Goal: Transaction & Acquisition: Obtain resource

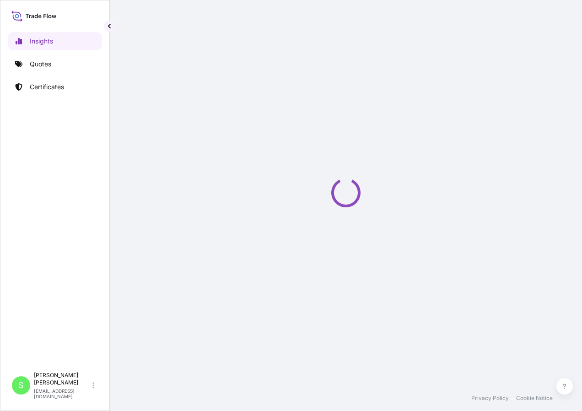
select select "2025"
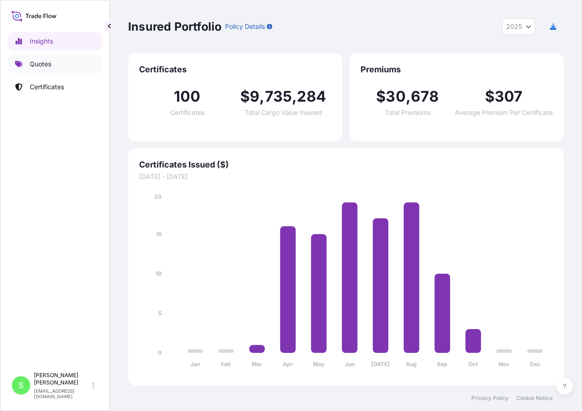
click at [86, 66] on link "Quotes" at bounding box center [55, 64] width 94 height 18
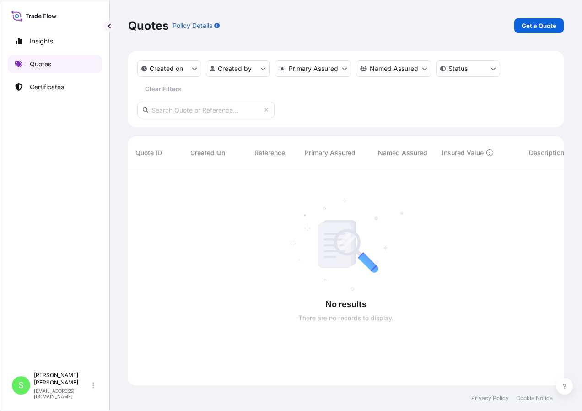
scroll to position [242, 429]
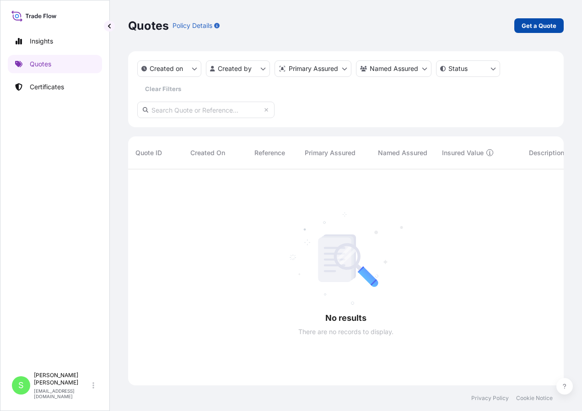
click at [522, 27] on link "Get a Quote" at bounding box center [538, 25] width 49 height 15
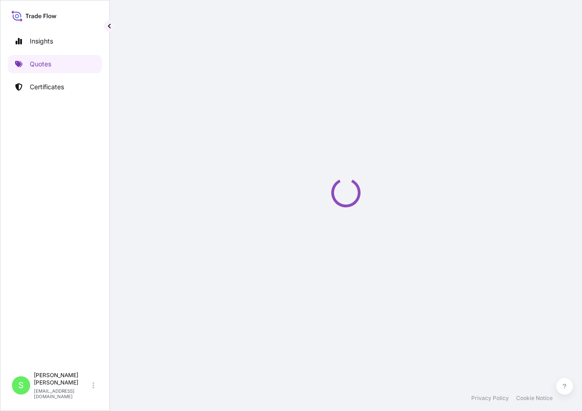
select select "Ocean Vessel"
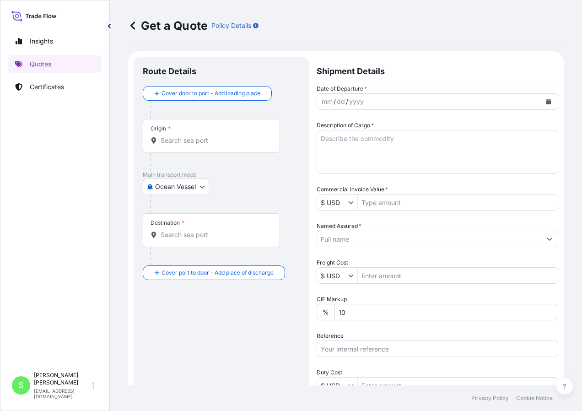
scroll to position [15, 0]
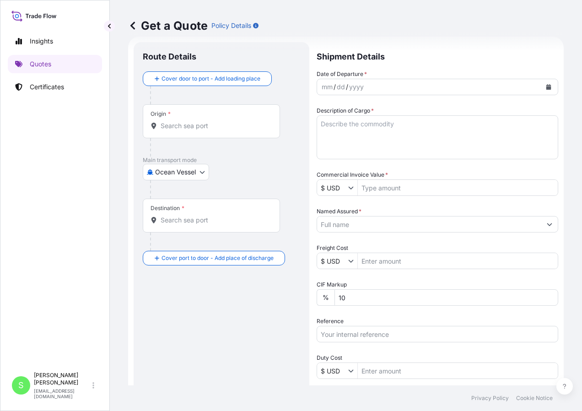
click at [172, 124] on input "Origin *" at bounding box center [215, 125] width 108 height 9
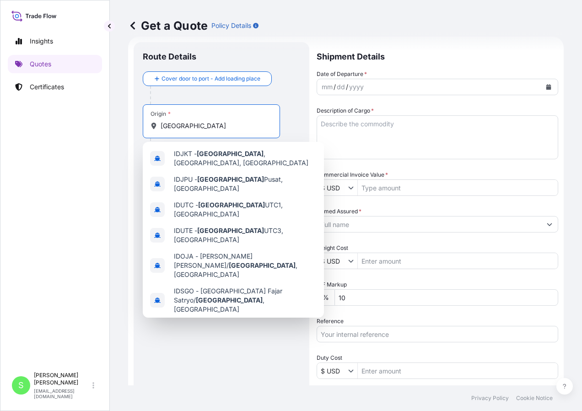
click at [225, 321] on span "[GEOGRAPHIC_DATA] , [GEOGRAPHIC_DATA]" at bounding box center [242, 325] width 136 height 9
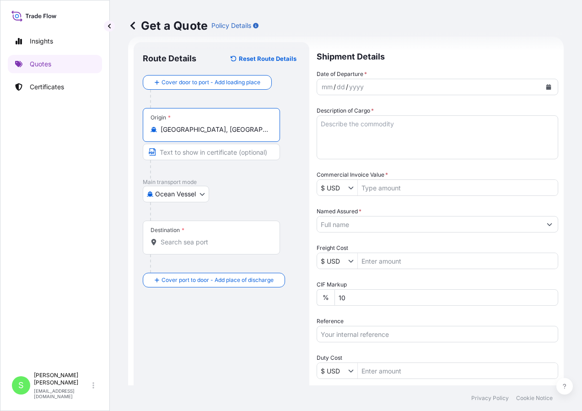
type input "[GEOGRAPHIC_DATA], [GEOGRAPHIC_DATA]"
click at [174, 201] on body "Insights Quotes Certificates S [PERSON_NAME] [EMAIL_ADDRESS][DOMAIN_NAME] Get a…" at bounding box center [291, 205] width 582 height 411
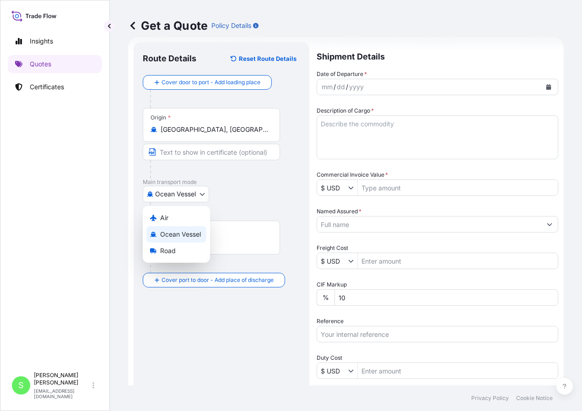
click at [174, 228] on div "Ocean Vessel" at bounding box center [176, 234] width 60 height 16
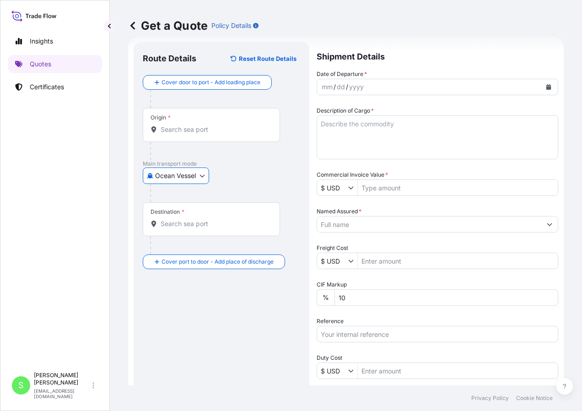
click at [174, 228] on input "Destination *" at bounding box center [215, 223] width 108 height 9
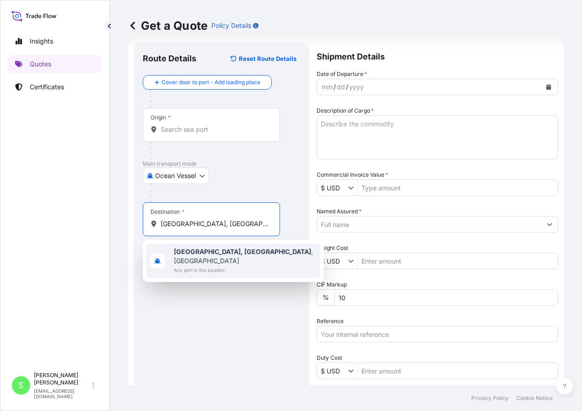
click at [211, 248] on span "[GEOGRAPHIC_DATA], [GEOGRAPHIC_DATA] , [GEOGRAPHIC_DATA]" at bounding box center [245, 256] width 143 height 18
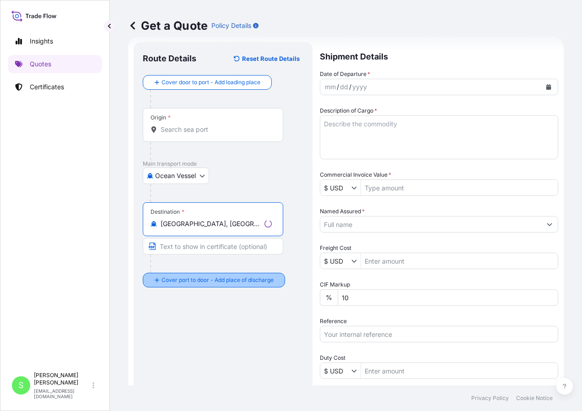
type input "[GEOGRAPHIC_DATA], [GEOGRAPHIC_DATA], [GEOGRAPHIC_DATA]"
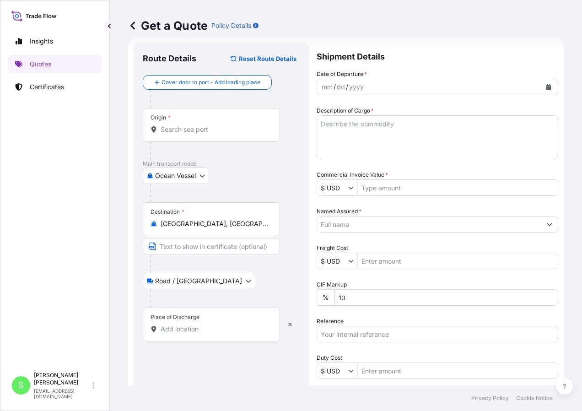
click at [173, 334] on div "Place of Discharge" at bounding box center [211, 325] width 137 height 34
click at [173, 334] on input "Place of Discharge" at bounding box center [215, 328] width 108 height 9
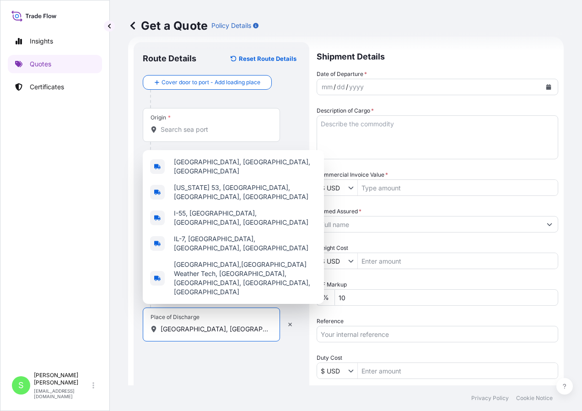
type input "[GEOGRAPHIC_DATA], [GEOGRAPHIC_DATA]"
click at [329, 84] on div "mm" at bounding box center [327, 86] width 13 height 11
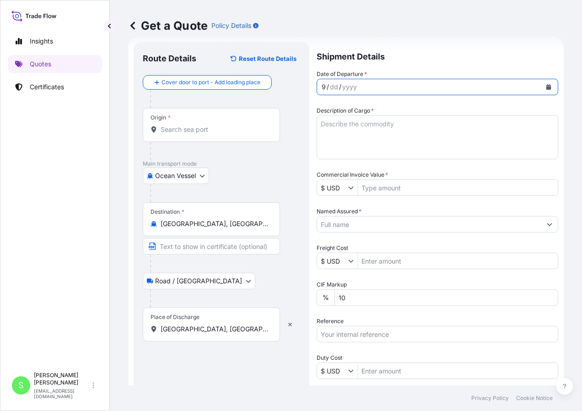
click at [546, 87] on icon "Calendar" at bounding box center [548, 86] width 5 height 5
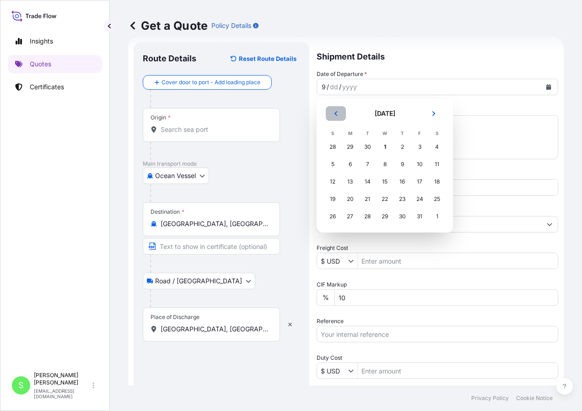
click at [337, 117] on button "Previous" at bounding box center [336, 113] width 20 height 15
click at [370, 212] on div "30" at bounding box center [367, 216] width 16 height 16
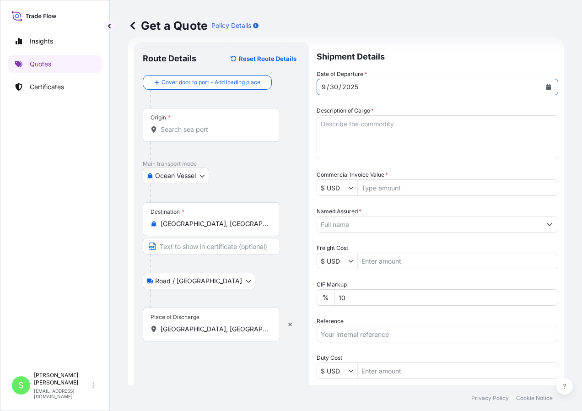
click at [350, 133] on textarea "Description of Cargo *" at bounding box center [438, 137] width 242 height 44
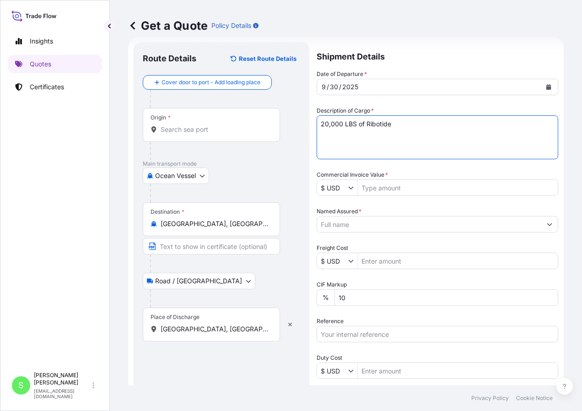
type textarea "20,000 LBS of Ribotide"
click at [383, 185] on input "Commercial Invoice Value *" at bounding box center [458, 187] width 200 height 16
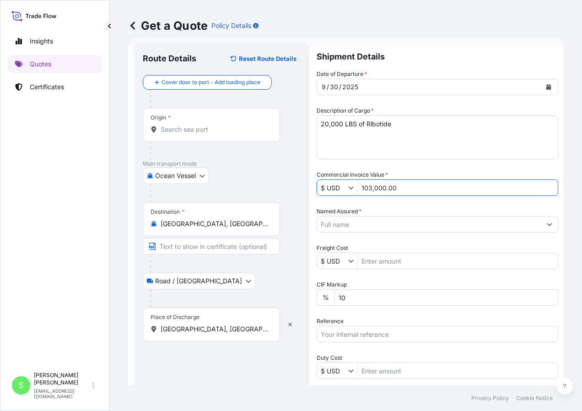
type input "103,000"
click at [370, 218] on input "Named Assured *" at bounding box center [429, 224] width 224 height 16
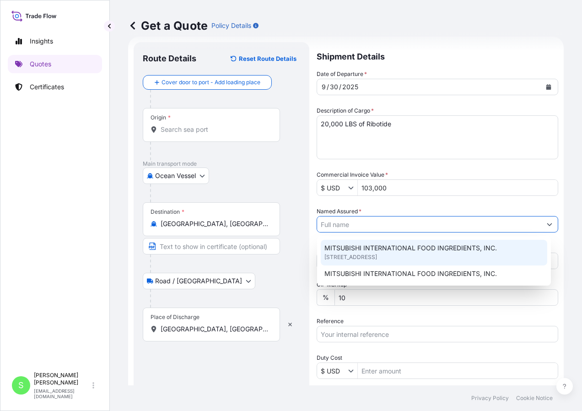
click at [477, 248] on span "MITSUBISHI INTERNATIONAL FOOD INGREDIENTS, INC." at bounding box center [410, 247] width 173 height 9
type input "MITSUBISHI INTERNATIONAL FOOD INGREDIENTS, INC."
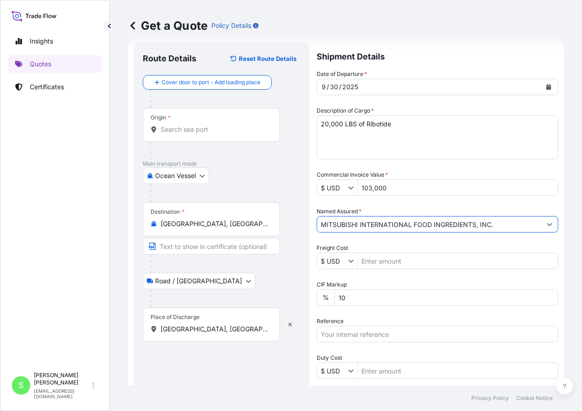
click at [404, 266] on input "Freight Cost" at bounding box center [458, 261] width 200 height 16
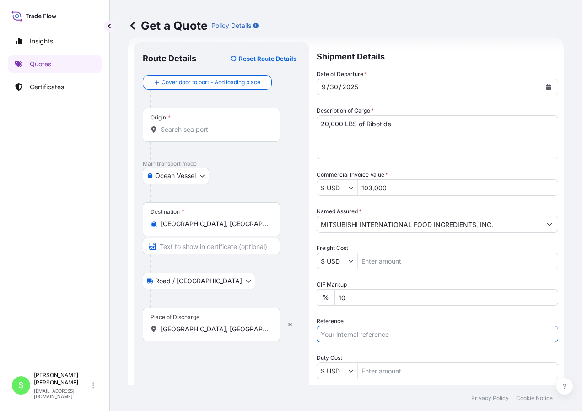
click at [356, 335] on input "Reference" at bounding box center [438, 334] width 242 height 16
type input "4500004774"
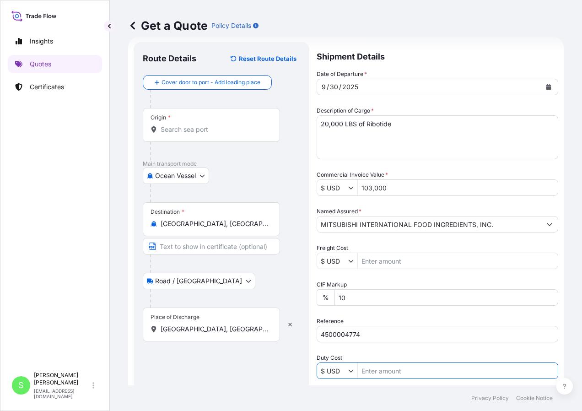
click at [371, 375] on input "Duty Cost" at bounding box center [458, 370] width 200 height 16
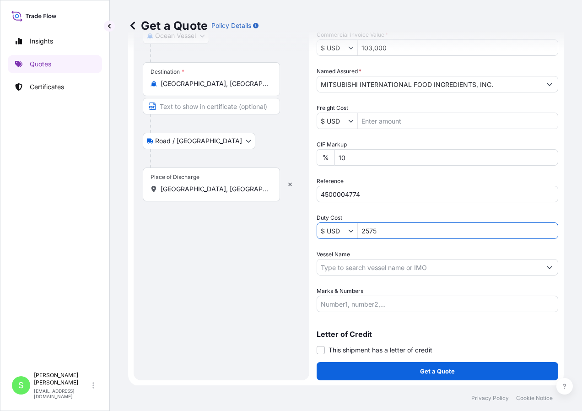
scroll to position [155, 0]
type input "2,575"
click at [360, 268] on input "Vessel Name" at bounding box center [429, 267] width 224 height 16
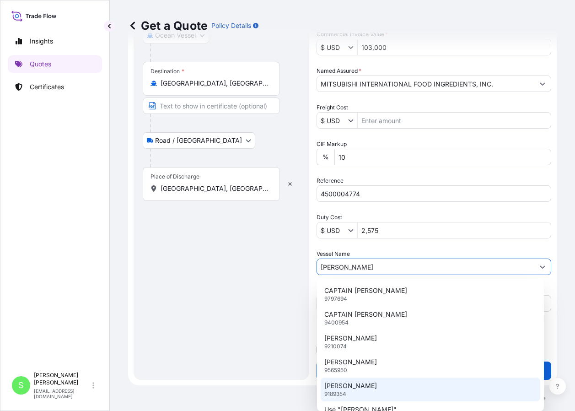
click at [375, 382] on div "[PERSON_NAME] Y 9189354" at bounding box center [431, 390] width 220 height 24
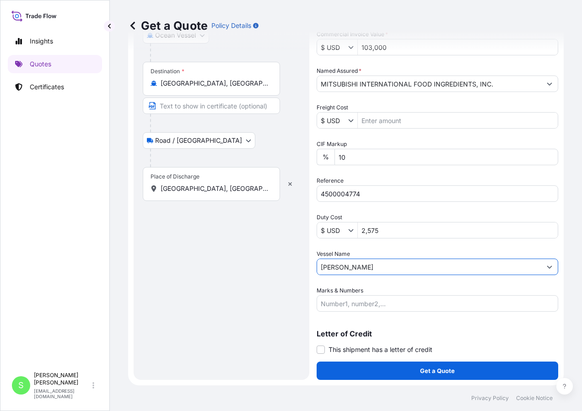
type input "[PERSON_NAME]"
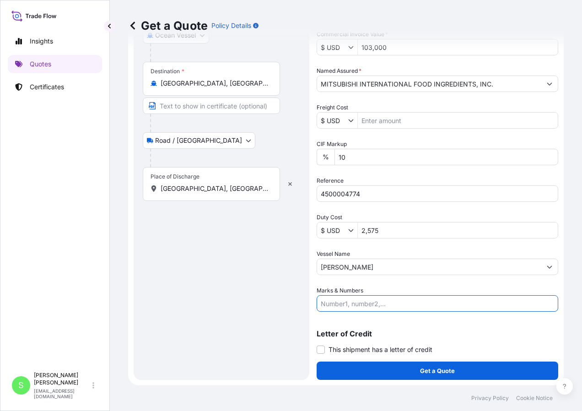
click at [345, 298] on input "Marks & Numbers" at bounding box center [438, 303] width 242 height 16
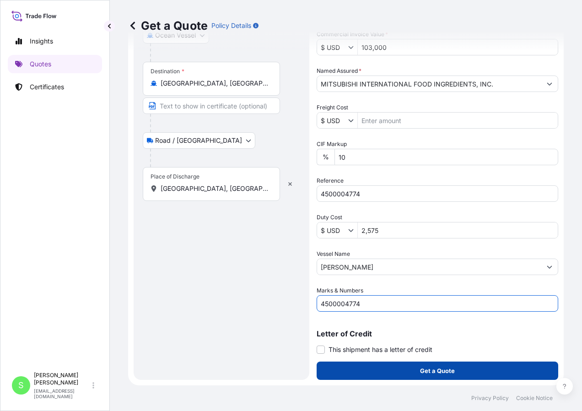
type input "4500004774"
click at [409, 362] on button "Get a Quote" at bounding box center [438, 371] width 242 height 18
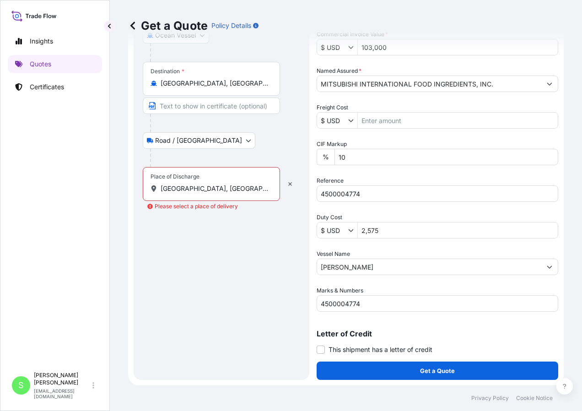
click at [209, 180] on div "Place of Discharge [GEOGRAPHIC_DATA], [GEOGRAPHIC_DATA]" at bounding box center [211, 184] width 137 height 34
click at [209, 184] on input "[GEOGRAPHIC_DATA], [GEOGRAPHIC_DATA]" at bounding box center [215, 188] width 108 height 9
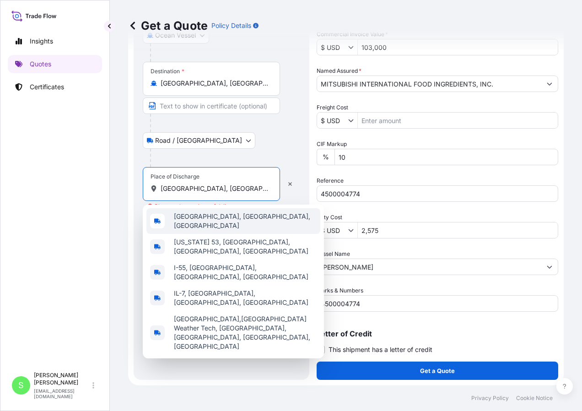
click at [215, 218] on span "[GEOGRAPHIC_DATA], [GEOGRAPHIC_DATA], [GEOGRAPHIC_DATA]" at bounding box center [245, 221] width 143 height 18
type input "[GEOGRAPHIC_DATA], [GEOGRAPHIC_DATA], [GEOGRAPHIC_DATA]"
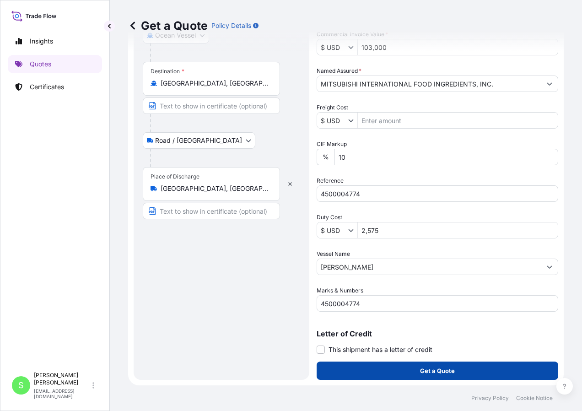
click at [426, 373] on p "Get a Quote" at bounding box center [437, 370] width 35 height 9
click at [410, 372] on button "Get a Quote" at bounding box center [438, 371] width 242 height 18
click at [441, 372] on p "Get a Quote" at bounding box center [437, 370] width 35 height 9
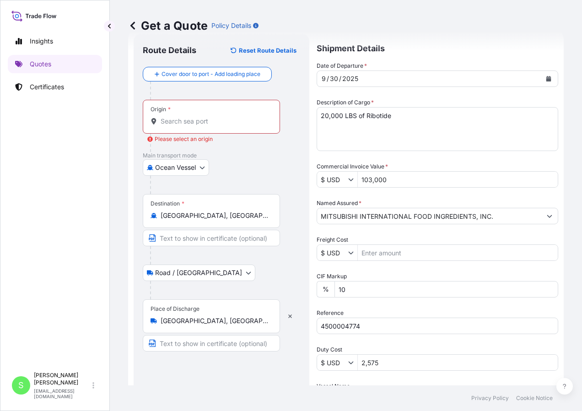
scroll to position [18, 0]
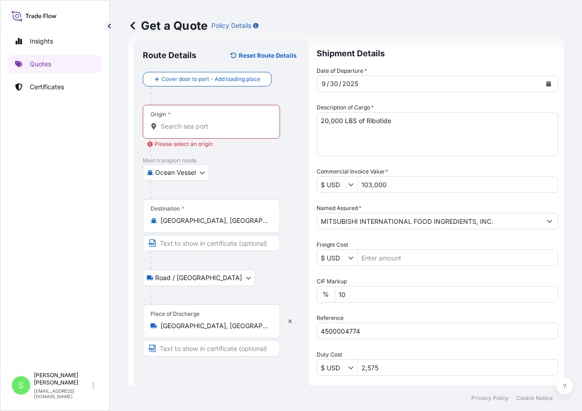
click at [208, 132] on div "Origin *" at bounding box center [211, 122] width 137 height 34
click at [208, 131] on input "Origin * Please select an origin" at bounding box center [215, 126] width 108 height 9
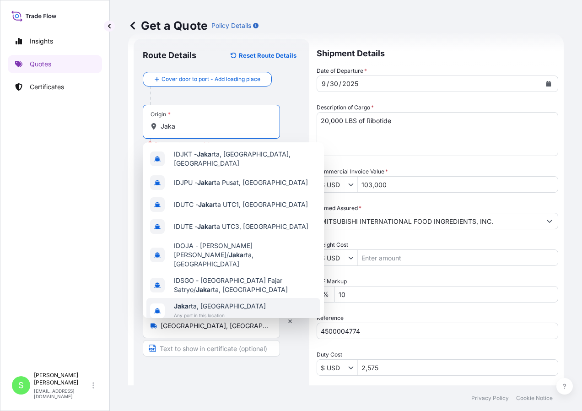
click at [241, 298] on div "Jaka rta, [GEOGRAPHIC_DATA] Any port in this location" at bounding box center [233, 311] width 174 height 26
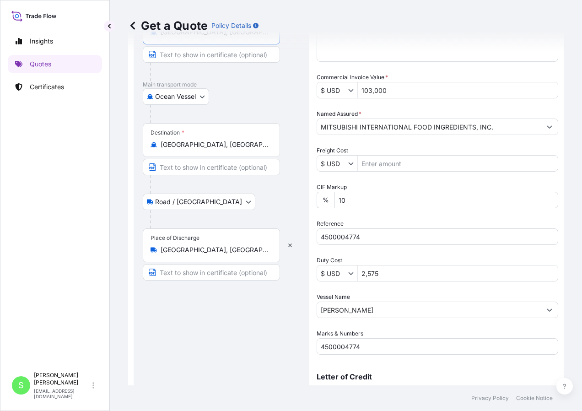
scroll to position [155, 0]
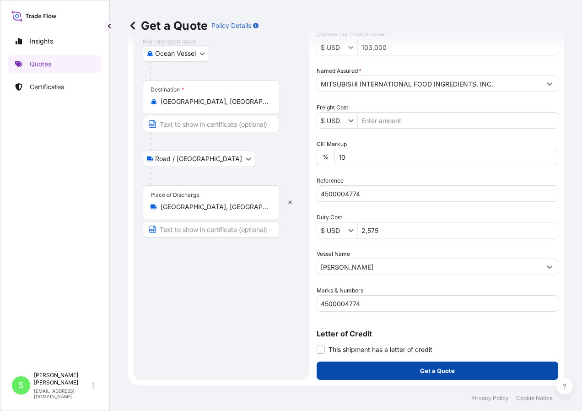
type input "[GEOGRAPHIC_DATA], [GEOGRAPHIC_DATA]"
click at [445, 372] on p "Get a Quote" at bounding box center [437, 370] width 35 height 9
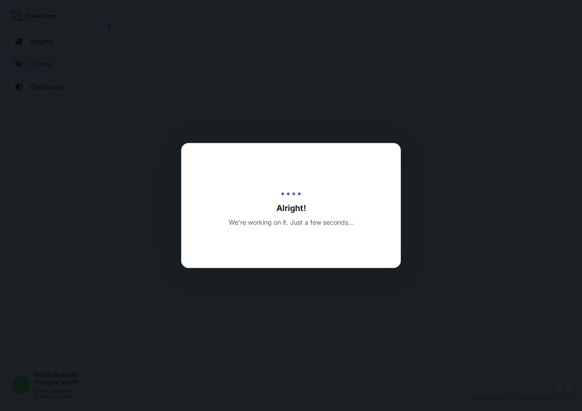
select select "Ocean Vessel"
select select "Road / [GEOGRAPHIC_DATA]"
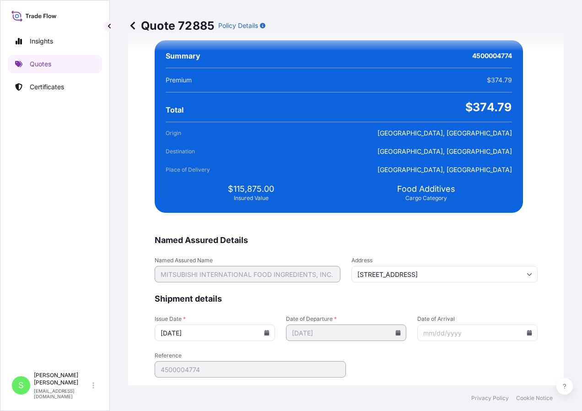
scroll to position [1682, 0]
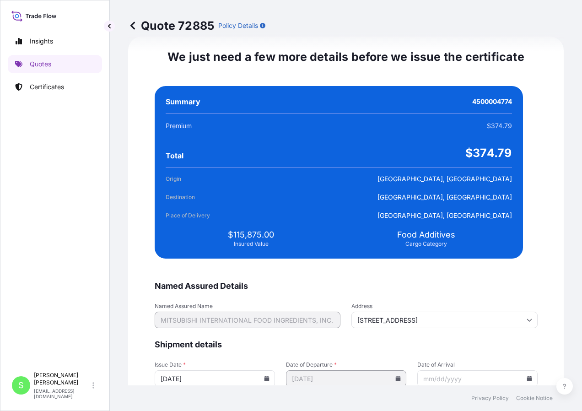
click at [453, 384] on input "Date of Arrival" at bounding box center [477, 378] width 120 height 16
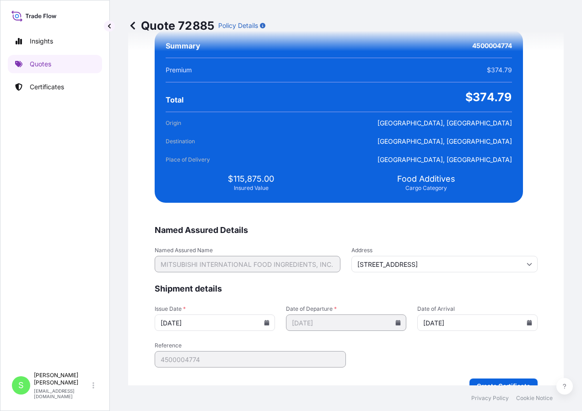
scroll to position [1727, 0]
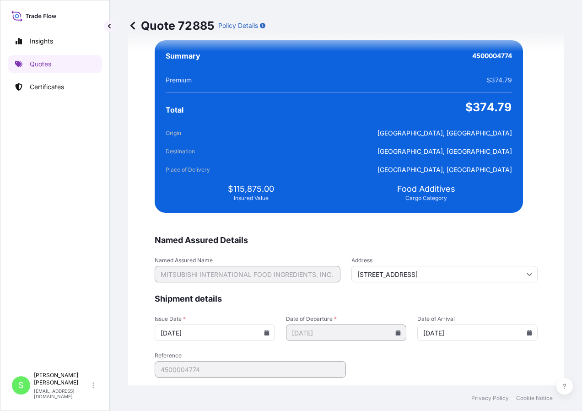
type input "[DATE]"
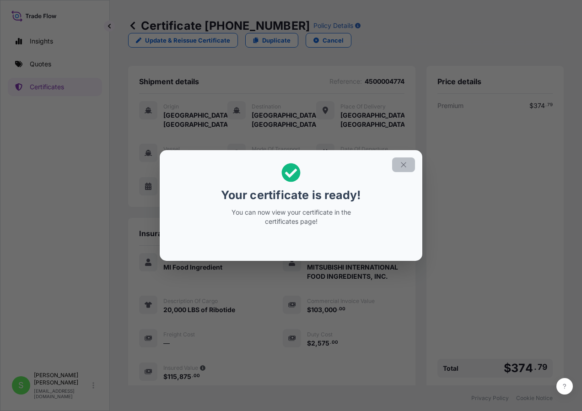
click at [402, 161] on icon "button" at bounding box center [403, 165] width 8 height 8
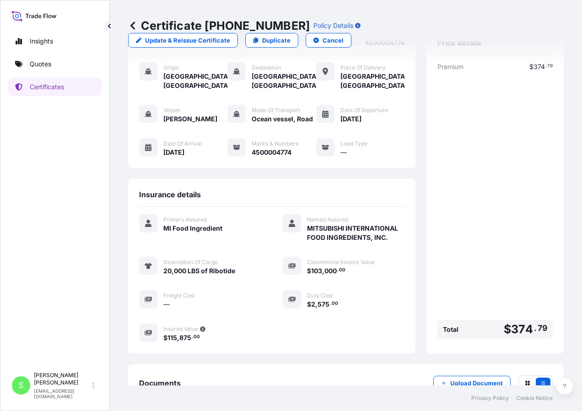
scroll to position [89, 0]
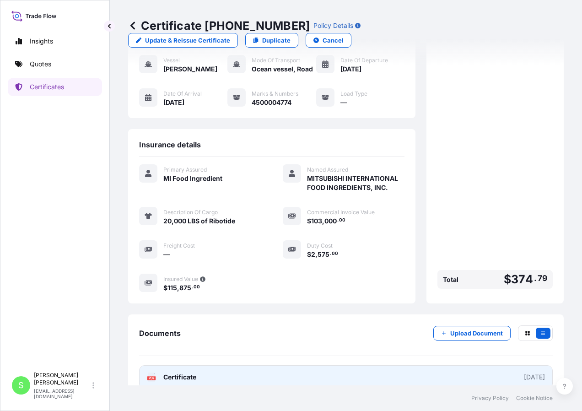
click at [177, 372] on span "Certificate" at bounding box center [179, 376] width 33 height 9
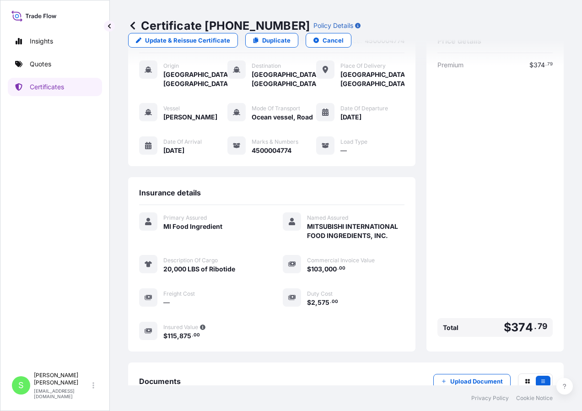
scroll to position [0, 0]
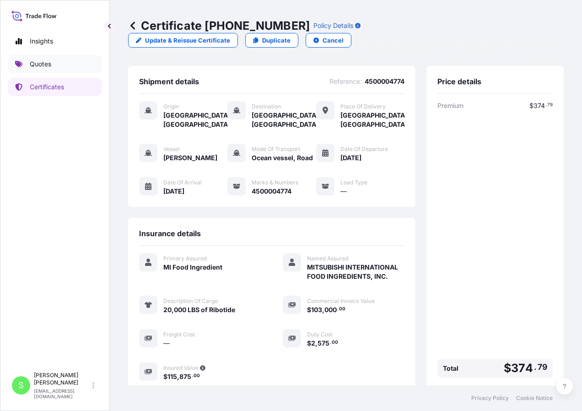
click at [33, 66] on p "Quotes" at bounding box center [41, 63] width 22 height 9
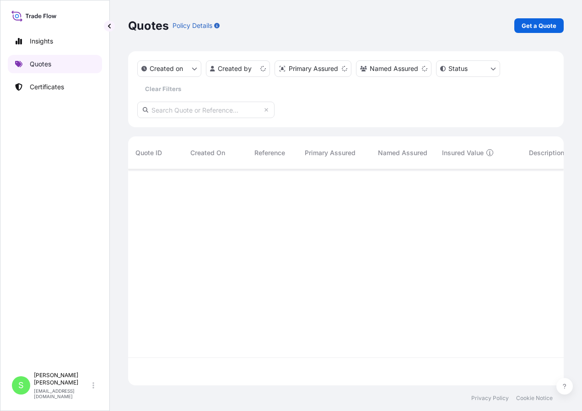
scroll to position [214, 429]
click at [545, 26] on p "Get a Quote" at bounding box center [539, 25] width 35 height 9
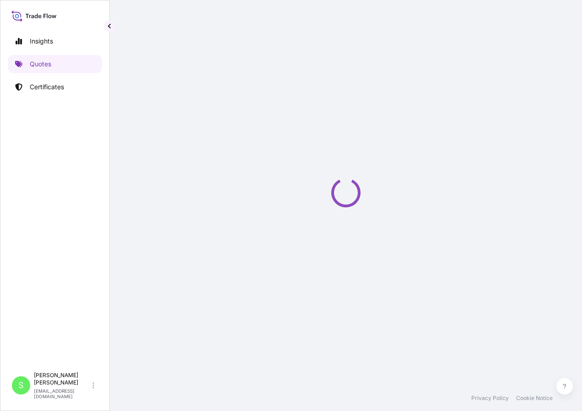
select select "Ocean Vessel"
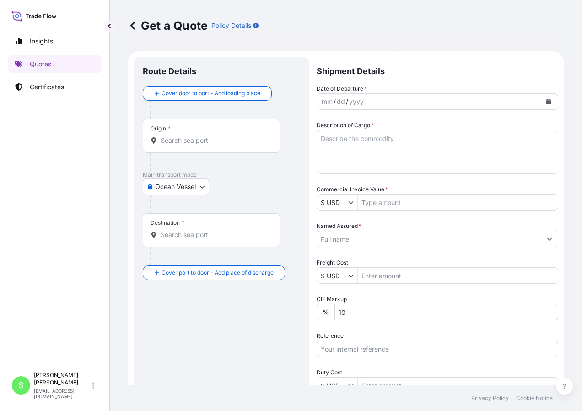
scroll to position [15, 0]
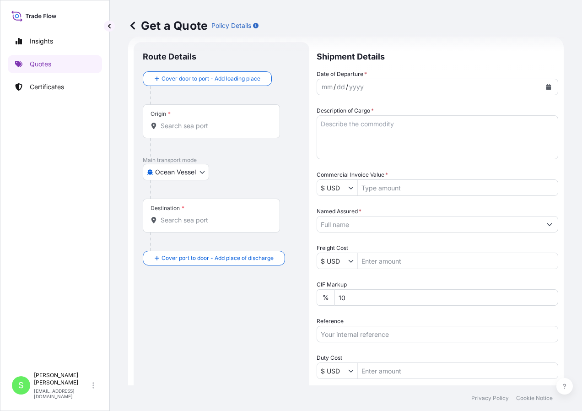
click at [222, 124] on input "Origin *" at bounding box center [215, 125] width 108 height 9
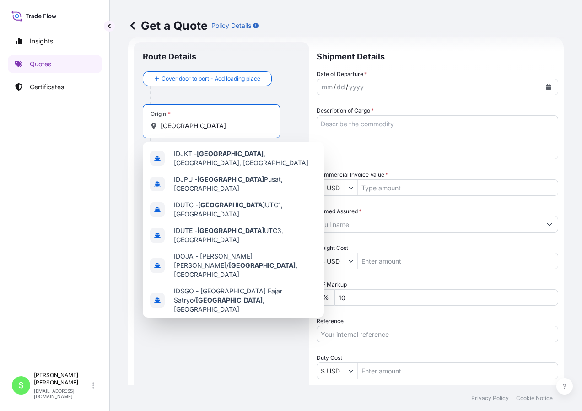
click at [203, 321] on span "[GEOGRAPHIC_DATA] , [GEOGRAPHIC_DATA]" at bounding box center [242, 325] width 136 height 9
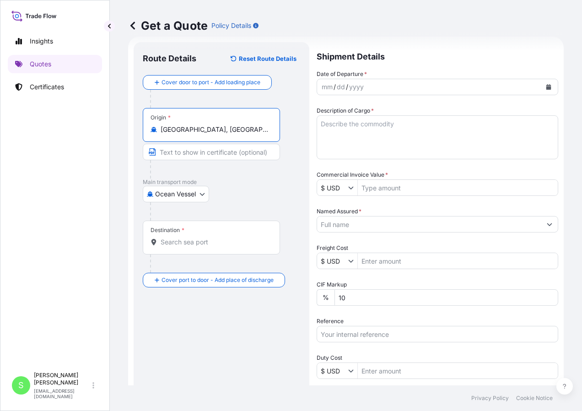
type input "[GEOGRAPHIC_DATA], [GEOGRAPHIC_DATA]"
click at [180, 237] on input "Destination *" at bounding box center [215, 241] width 108 height 9
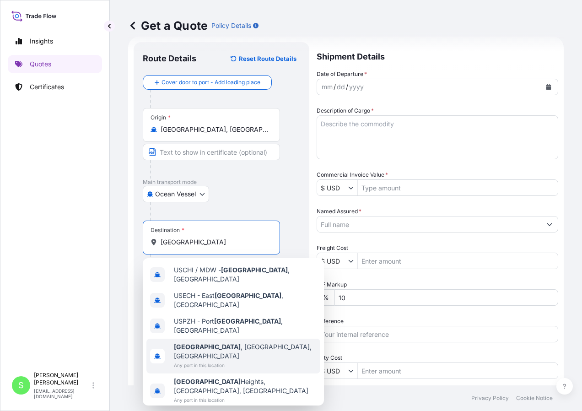
click at [187, 361] on span "Any port in this location" at bounding box center [245, 365] width 143 height 9
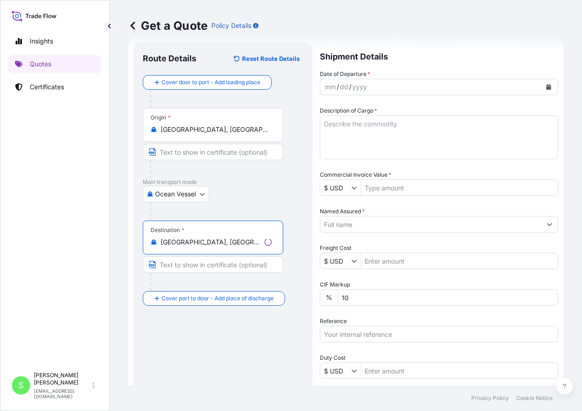
type input "[GEOGRAPHIC_DATA], [GEOGRAPHIC_DATA], [GEOGRAPHIC_DATA]"
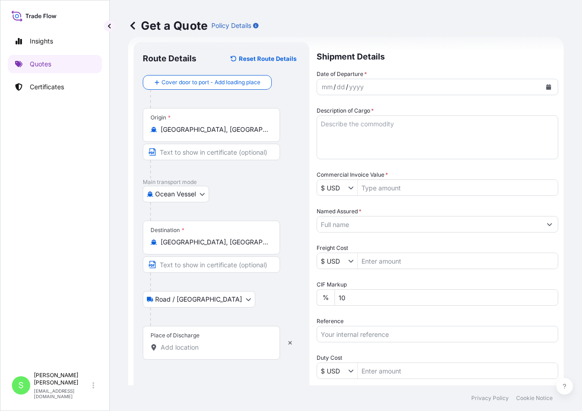
click at [191, 343] on input "Place of Discharge" at bounding box center [215, 347] width 108 height 9
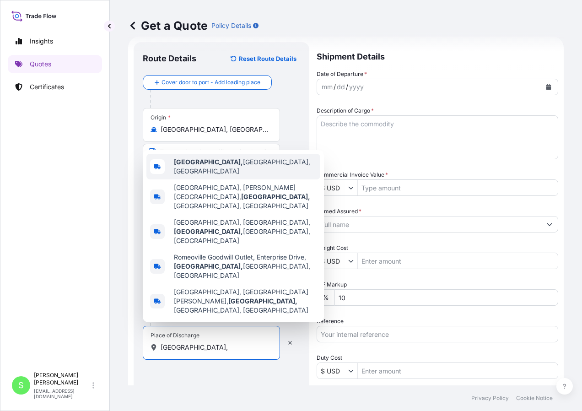
click at [237, 179] on div "[GEOGRAPHIC_DATA], [GEOGRAPHIC_DATA], [GEOGRAPHIC_DATA]" at bounding box center [233, 167] width 174 height 26
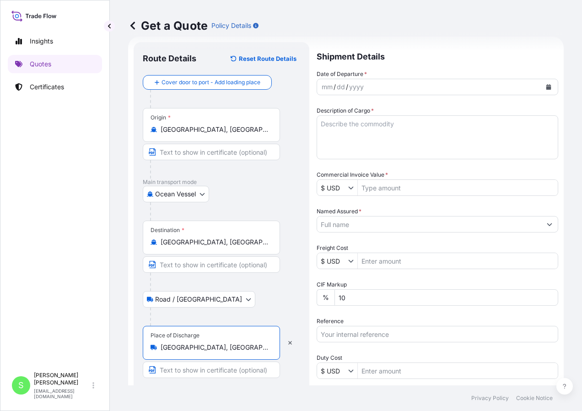
type input "[GEOGRAPHIC_DATA], [GEOGRAPHIC_DATA], [GEOGRAPHIC_DATA]"
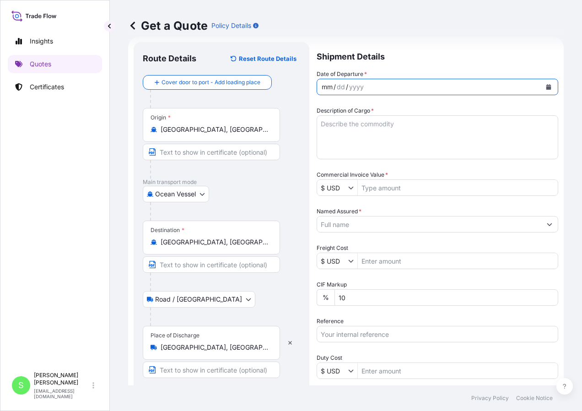
click at [321, 90] on div "mm" at bounding box center [327, 86] width 13 height 11
click at [359, 113] on label "Description of Cargo *" at bounding box center [345, 110] width 57 height 9
click at [359, 115] on textarea "Description of Cargo *" at bounding box center [438, 137] width 242 height 44
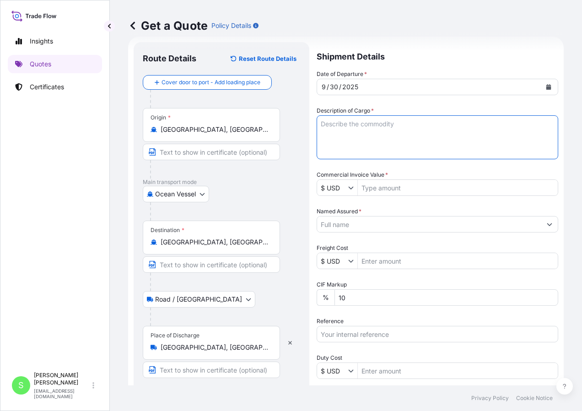
click at [356, 127] on textarea "Description of Cargo *" at bounding box center [438, 137] width 242 height 44
type textarea "20,000LBS of Ribotide"
click at [381, 189] on input "Commercial Invoice Value *" at bounding box center [458, 187] width 200 height 16
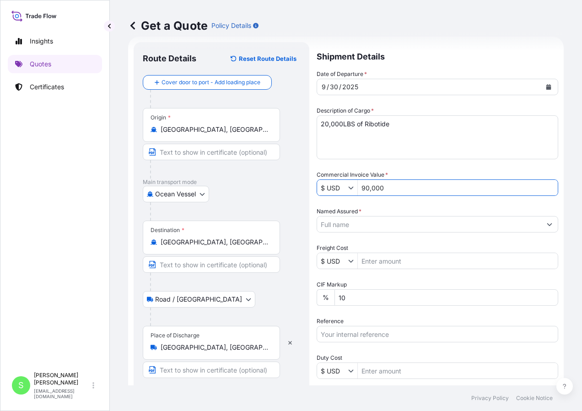
type input "90,000"
click at [367, 225] on input "Named Assured *" at bounding box center [429, 224] width 224 height 16
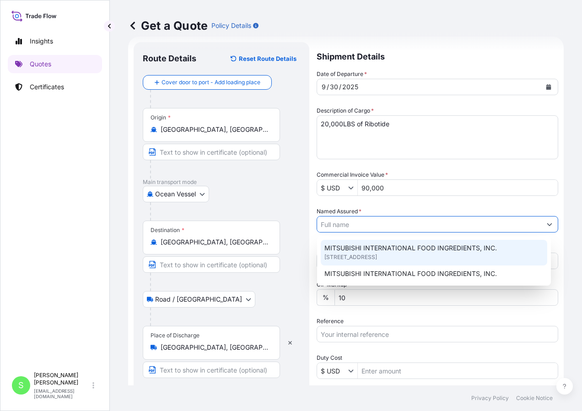
click at [371, 248] on span "MITSUBISHI INTERNATIONAL FOOD INGREDIENTS, INC." at bounding box center [410, 247] width 173 height 9
type input "MITSUBISHI INTERNATIONAL FOOD INGREDIENTS, INC."
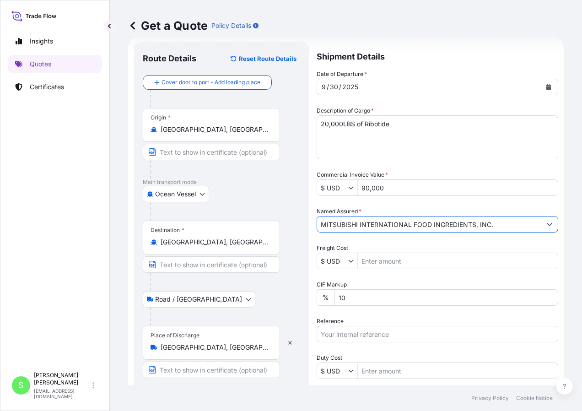
click at [355, 336] on input "Reference" at bounding box center [438, 334] width 242 height 16
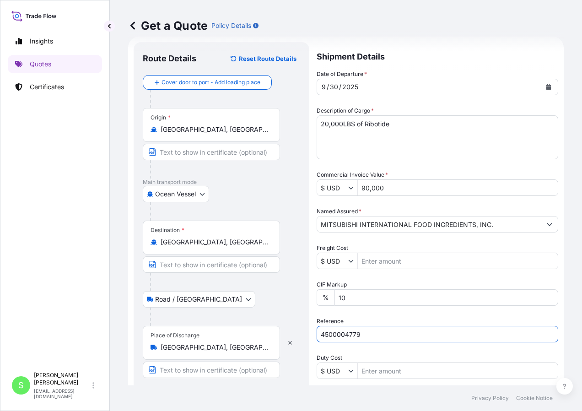
type input "4500004779"
click at [421, 372] on input "Duty Cost" at bounding box center [458, 370] width 200 height 16
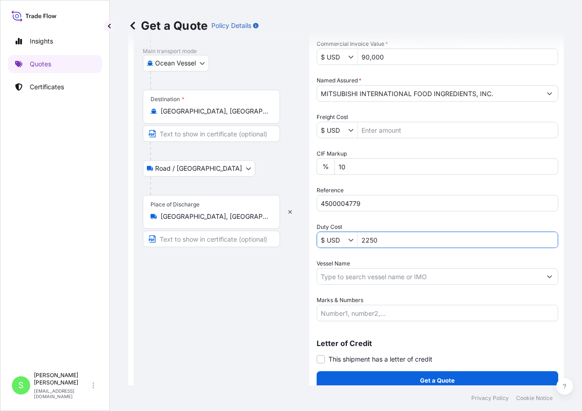
scroll to position [152, 0]
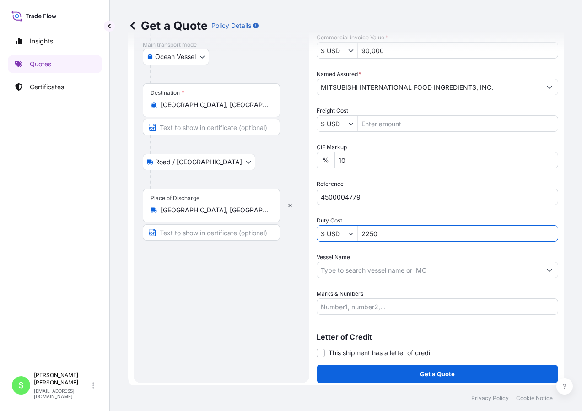
type input "2,250"
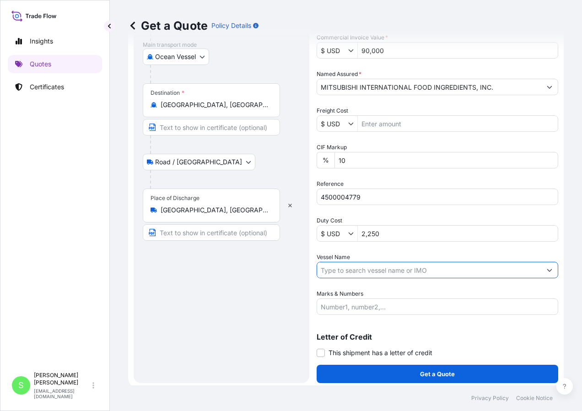
click at [375, 275] on input "Vessel Name" at bounding box center [429, 270] width 224 height 16
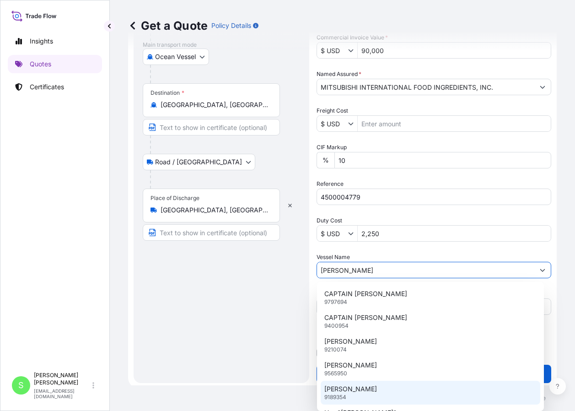
click at [361, 394] on div "[PERSON_NAME] Y 9189354" at bounding box center [431, 393] width 220 height 24
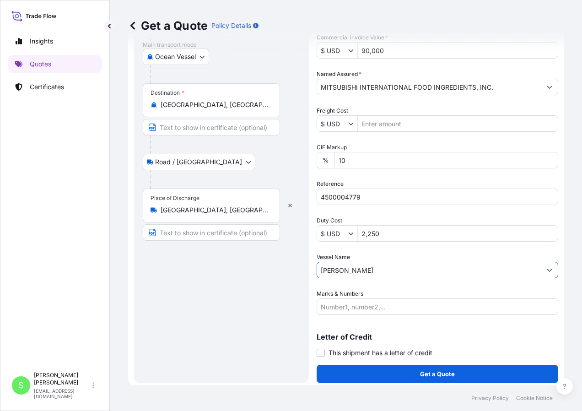
type input "[PERSON_NAME]"
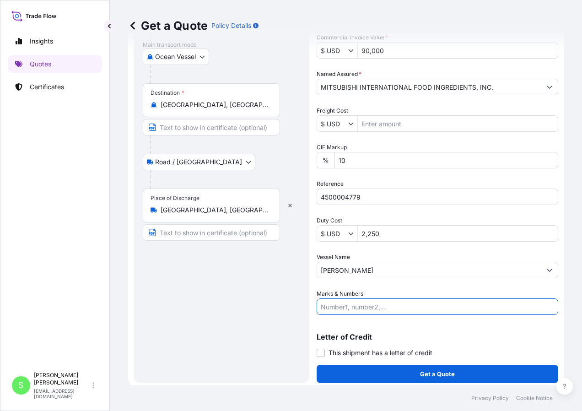
click at [372, 308] on input "Marks & Numbers" at bounding box center [438, 306] width 242 height 16
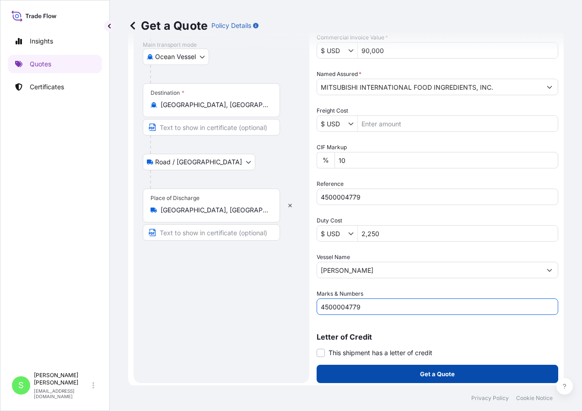
type input "4500004779"
click at [390, 375] on button "Get a Quote" at bounding box center [438, 374] width 242 height 18
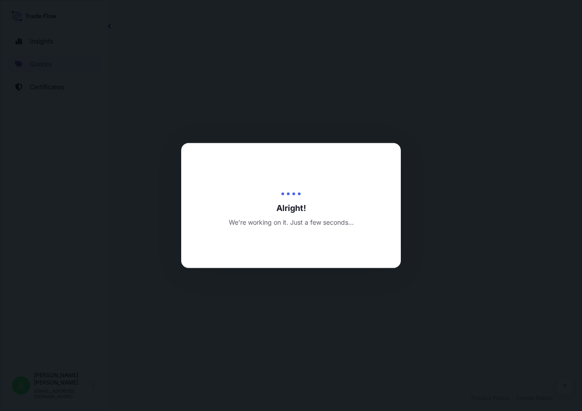
select select "Ocean Vessel"
select select "Road / [GEOGRAPHIC_DATA]"
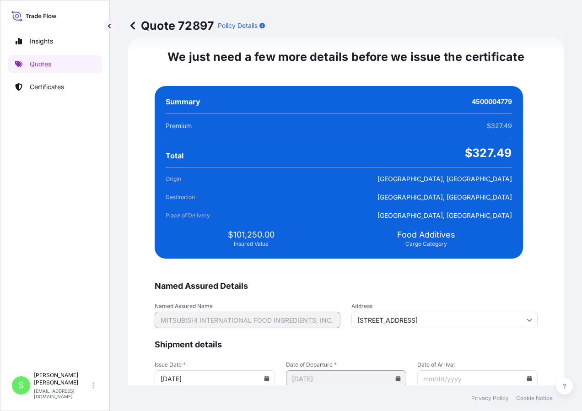
scroll to position [1758, 0]
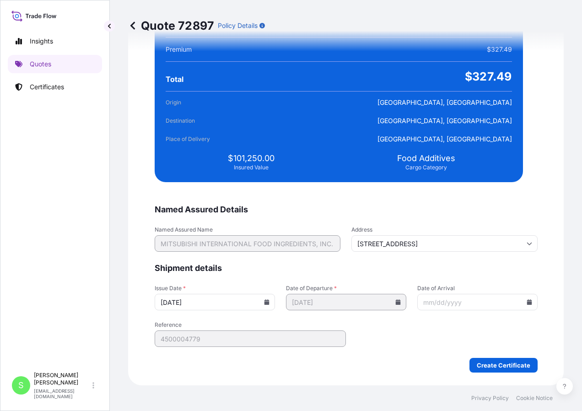
click at [450, 303] on input "Date of Arrival" at bounding box center [477, 302] width 120 height 16
type input "[DATE]"
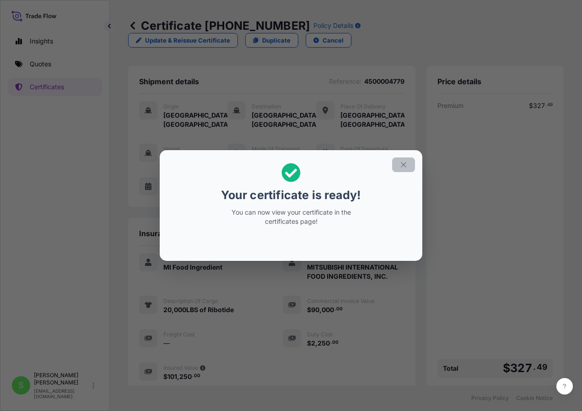
click at [405, 166] on icon "button" at bounding box center [403, 164] width 5 height 5
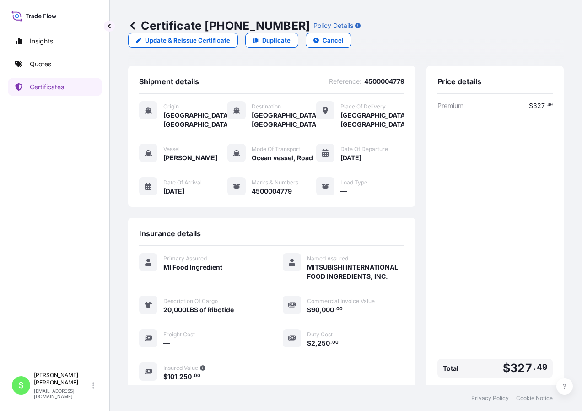
scroll to position [89, 0]
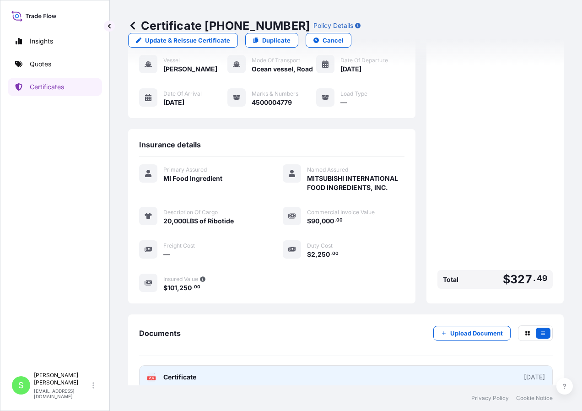
click at [169, 365] on link "PDF Certificate [DATE]" at bounding box center [346, 377] width 414 height 24
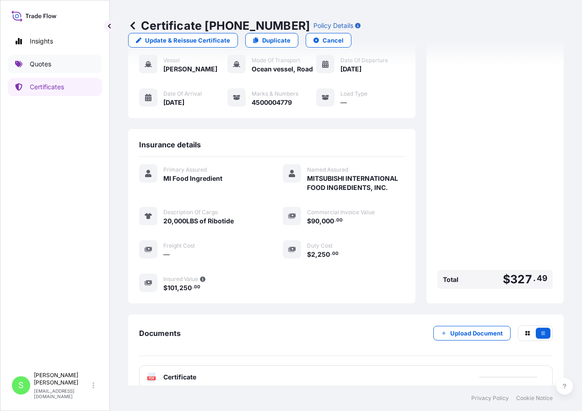
click at [32, 64] on p "Quotes" at bounding box center [41, 63] width 22 height 9
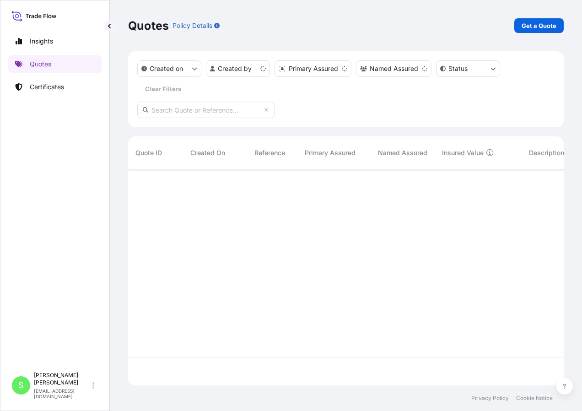
scroll to position [214, 429]
click at [551, 26] on p "Get a Quote" at bounding box center [539, 25] width 35 height 9
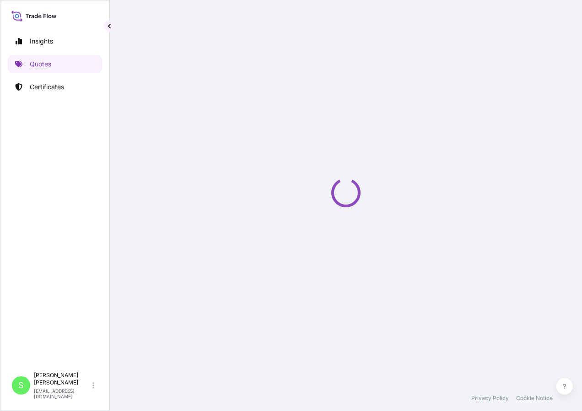
select select "Ocean Vessel"
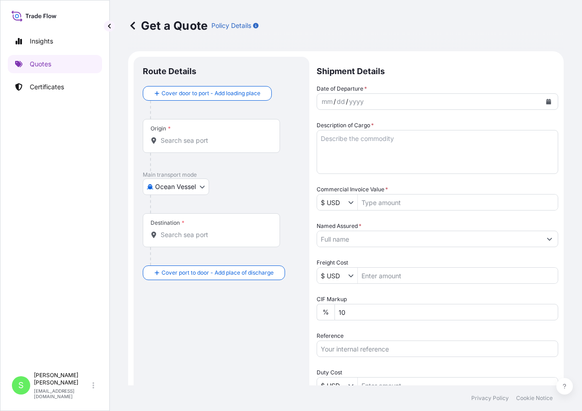
scroll to position [15, 0]
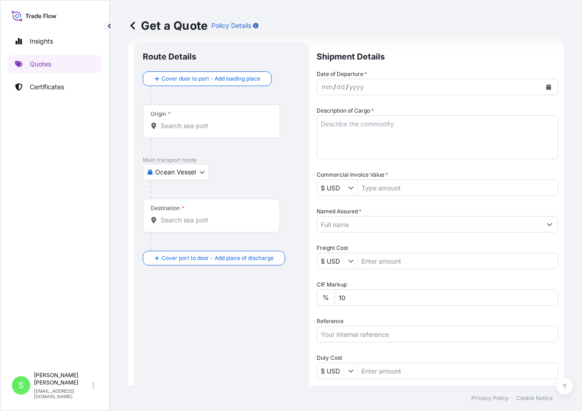
click at [188, 122] on input "Origin *" at bounding box center [215, 125] width 108 height 9
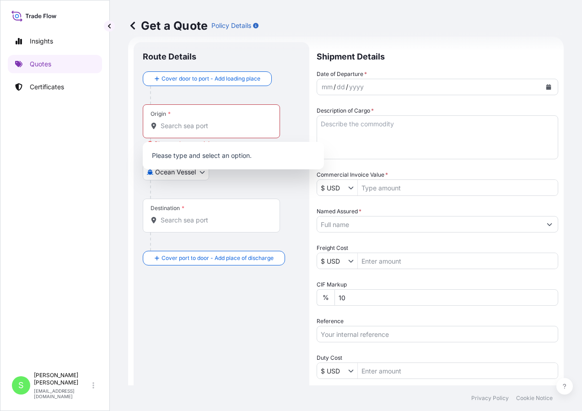
click at [159, 131] on div "Origin *" at bounding box center [211, 121] width 137 height 34
click at [161, 130] on input "Origin * Please select an origin" at bounding box center [215, 125] width 108 height 9
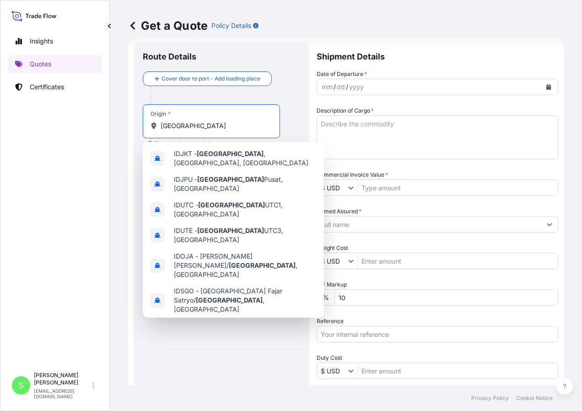
click at [178, 318] on div "[GEOGRAPHIC_DATA] , [GEOGRAPHIC_DATA] Any port in this location" at bounding box center [233, 331] width 174 height 26
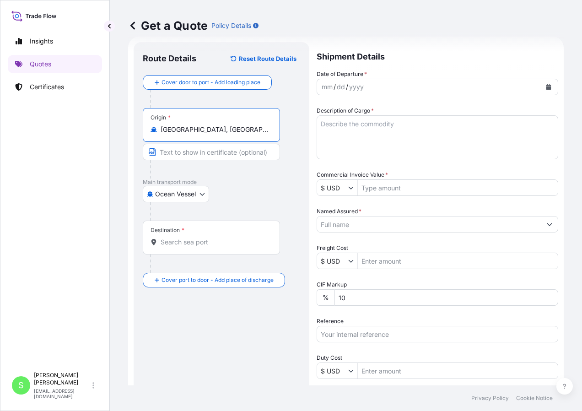
type input "[GEOGRAPHIC_DATA], [GEOGRAPHIC_DATA]"
click at [163, 236] on div "Destination *" at bounding box center [211, 238] width 137 height 34
click at [163, 237] on input "Destination *" at bounding box center [215, 241] width 108 height 9
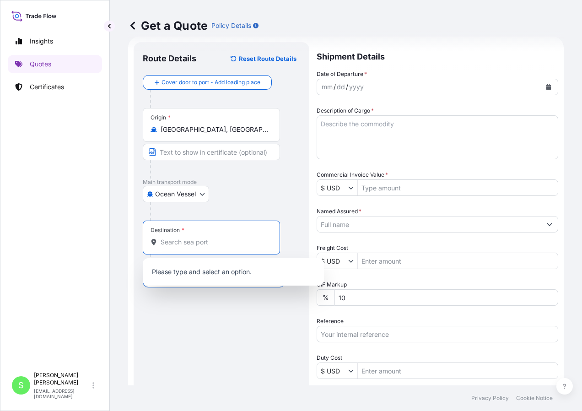
click at [163, 240] on input "Destination *" at bounding box center [215, 241] width 108 height 9
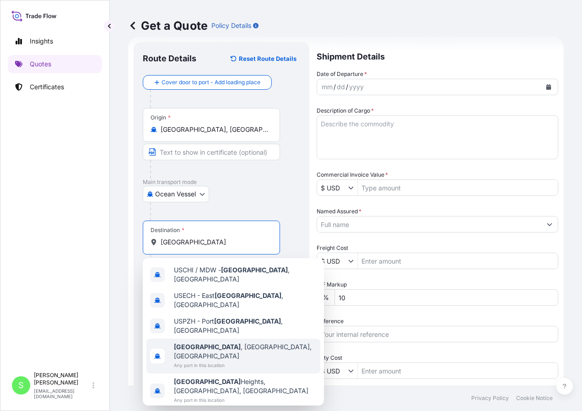
click at [196, 343] on b "[GEOGRAPHIC_DATA]" at bounding box center [207, 347] width 67 height 8
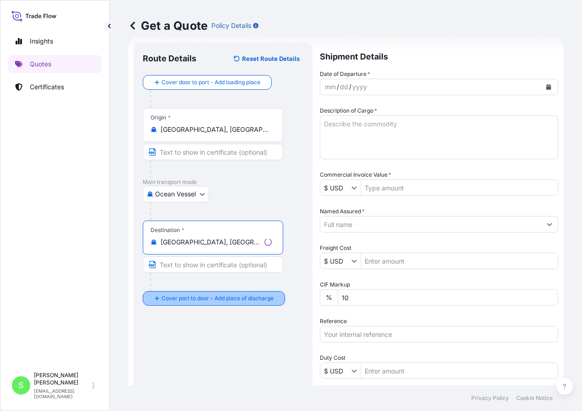
type input "[GEOGRAPHIC_DATA], [GEOGRAPHIC_DATA], [GEOGRAPHIC_DATA]"
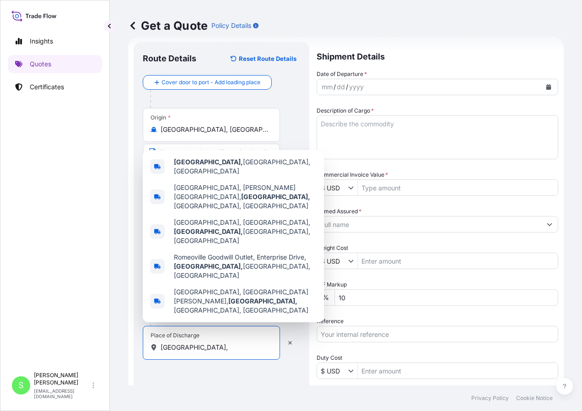
click at [176, 350] on input "[GEOGRAPHIC_DATA]," at bounding box center [215, 347] width 108 height 9
click at [214, 176] on span "[GEOGRAPHIC_DATA], [GEOGRAPHIC_DATA], [GEOGRAPHIC_DATA]" at bounding box center [245, 166] width 143 height 18
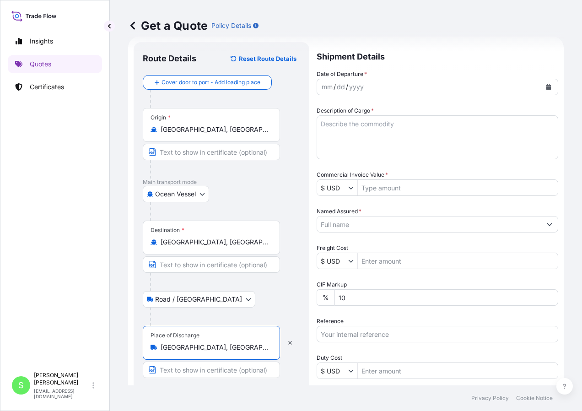
type input "[GEOGRAPHIC_DATA], [GEOGRAPHIC_DATA], [GEOGRAPHIC_DATA]"
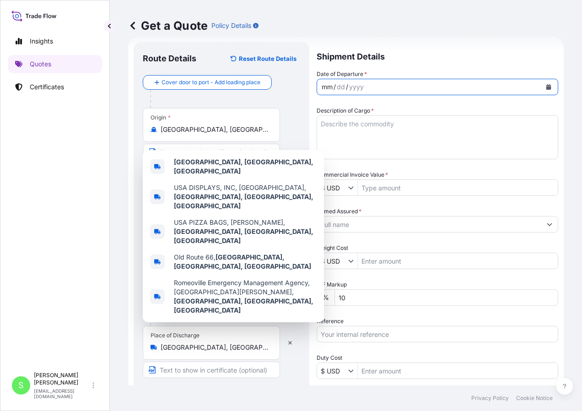
click at [324, 85] on div "mm" at bounding box center [327, 86] width 13 height 11
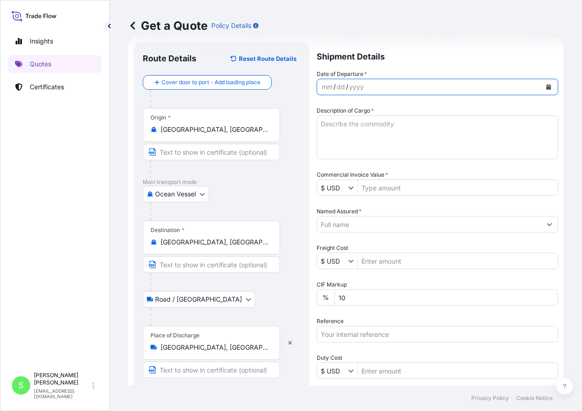
click at [546, 86] on icon "Calendar" at bounding box center [548, 86] width 5 height 5
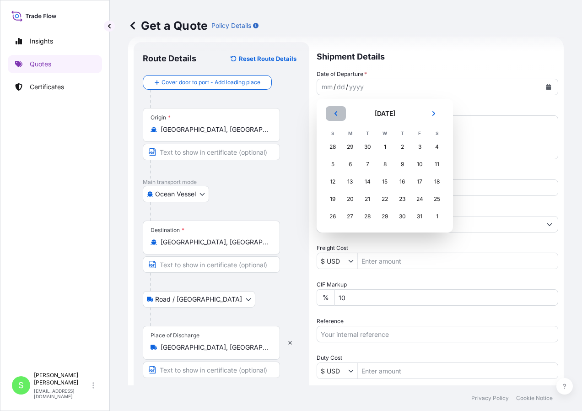
click at [339, 118] on button "Previous" at bounding box center [336, 113] width 20 height 15
click at [389, 149] on div "3" at bounding box center [385, 147] width 16 height 16
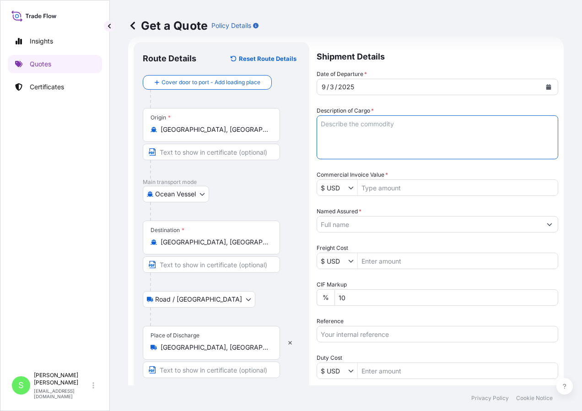
click at [364, 130] on textarea "Description of Cargo *" at bounding box center [438, 137] width 242 height 44
type textarea "e"
type textarea "r"
type textarea "Ribotide 20,000 lbs."
click at [401, 183] on input "Commercial Invoice Value *" at bounding box center [458, 187] width 200 height 16
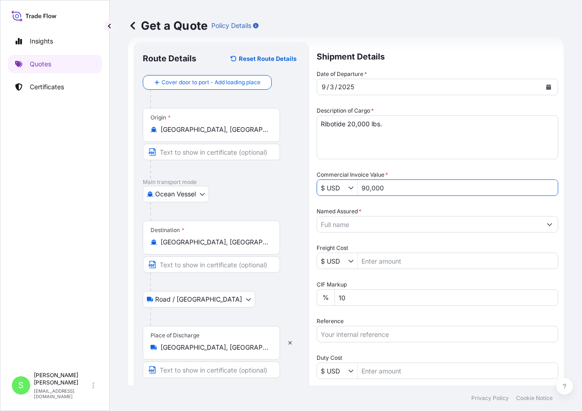
type input "90,000"
click at [397, 214] on div "Named Assured *" at bounding box center [438, 220] width 242 height 26
click at [397, 217] on input "Named Assured *" at bounding box center [429, 224] width 224 height 16
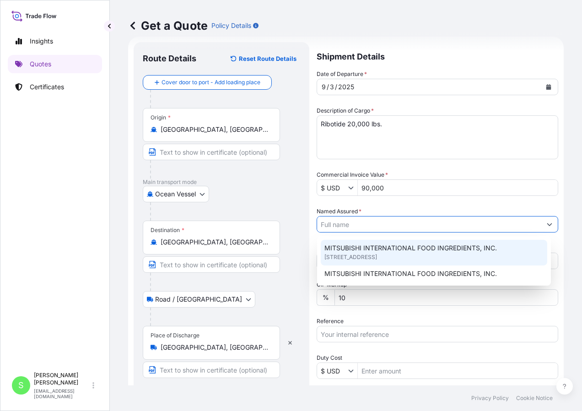
click at [396, 252] on span "MITSUBISHI INTERNATIONAL FOOD INGREDIENTS, INC." at bounding box center [410, 247] width 173 height 9
type input "MITSUBISHI INTERNATIONAL FOOD INGREDIENTS, INC."
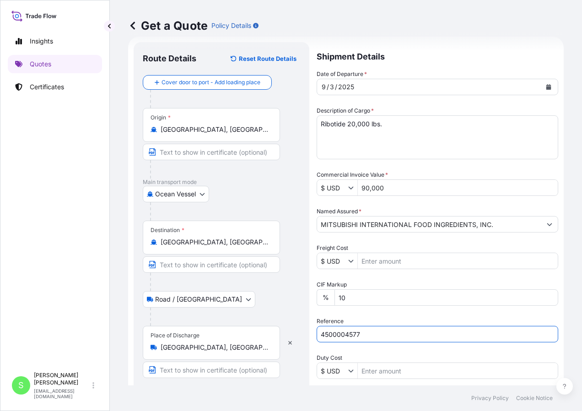
click at [358, 333] on input "4500004577" at bounding box center [438, 334] width 242 height 16
type input "4500004577"
click at [386, 379] on div "Date of Departure * [DATE] Cargo Category * Food Additives Description of Cargo…" at bounding box center [438, 261] width 242 height 383
click at [387, 374] on input "Duty Cost" at bounding box center [458, 370] width 200 height 16
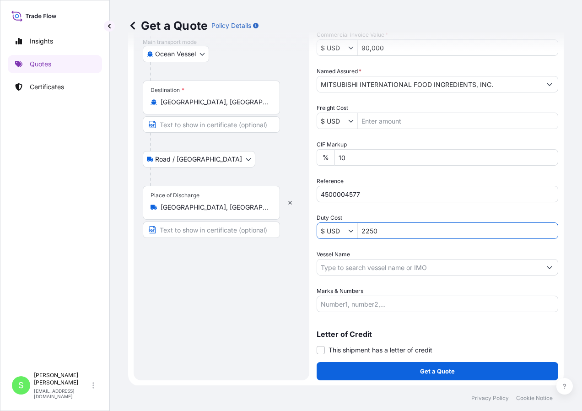
scroll to position [155, 0]
type input "2,250"
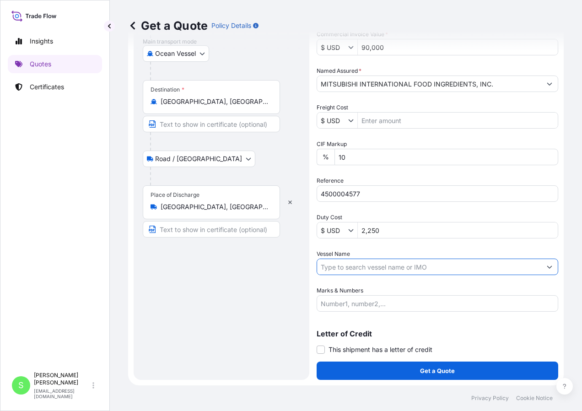
click at [389, 270] on input "Vessel Name" at bounding box center [429, 267] width 224 height 16
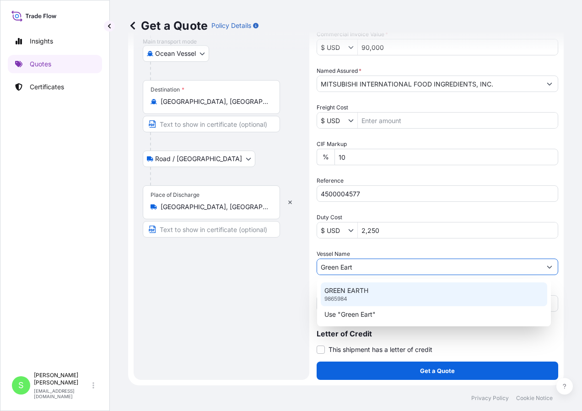
click at [370, 291] on div "GREEN EARTH 9865984" at bounding box center [434, 294] width 227 height 24
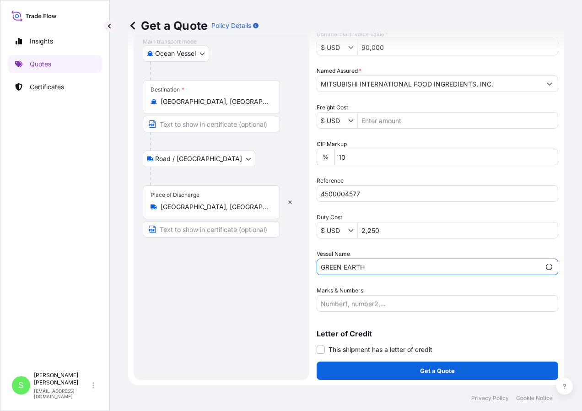
type input "GREEN EARTH"
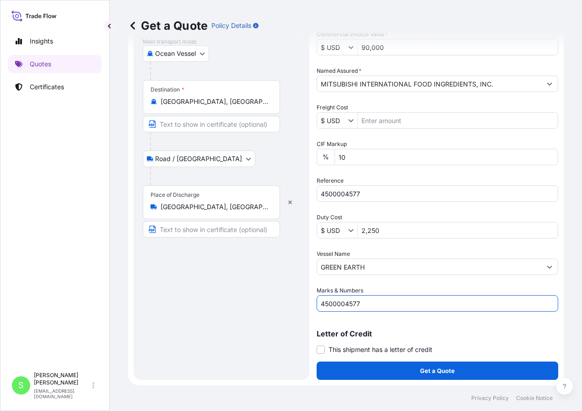
click at [363, 310] on input "4500004577" at bounding box center [438, 303] width 242 height 16
type input "4500004577"
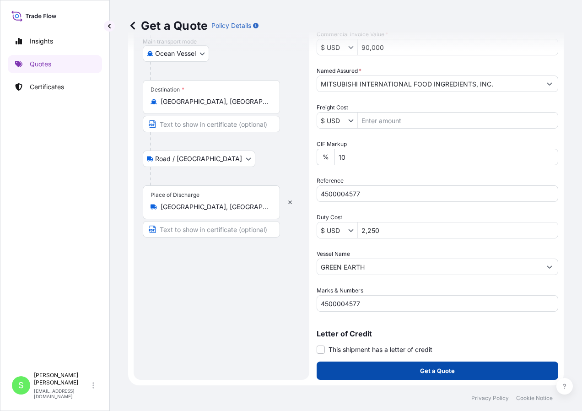
click at [474, 372] on button "Get a Quote" at bounding box center [438, 371] width 242 height 18
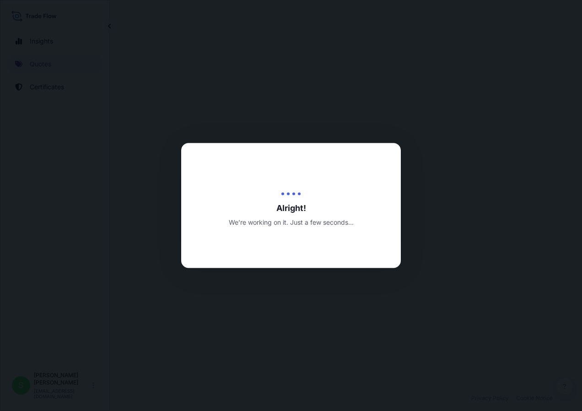
select select "Ocean Vessel"
select select "Road / [GEOGRAPHIC_DATA]"
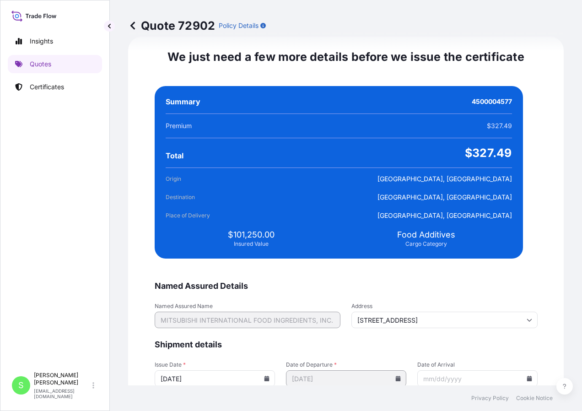
scroll to position [1758, 0]
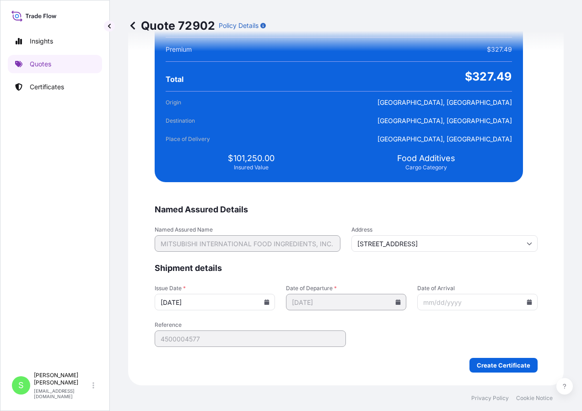
click at [509, 300] on input "Date of Arrival" at bounding box center [477, 302] width 120 height 16
type input "[DATE]"
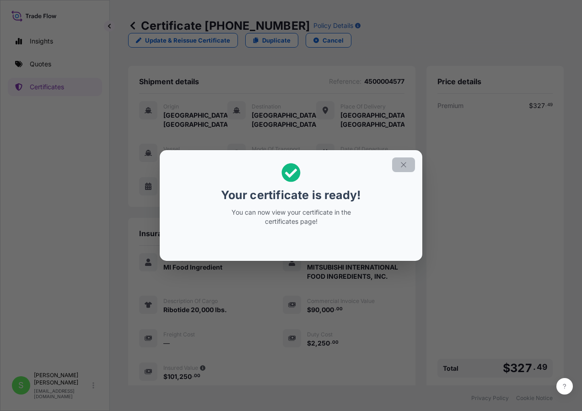
click at [410, 169] on button "button" at bounding box center [403, 164] width 23 height 15
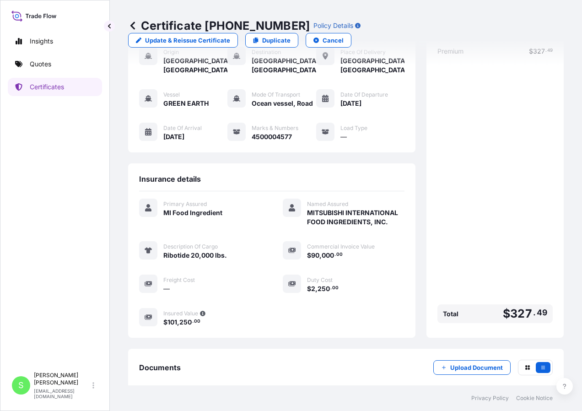
scroll to position [89, 0]
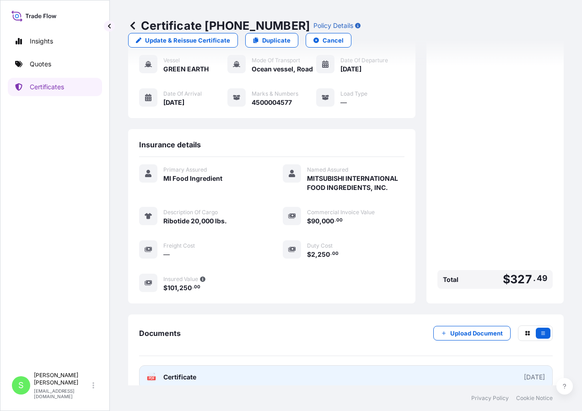
click at [176, 372] on span "Certificate" at bounding box center [179, 376] width 33 height 9
